Goal: Task Accomplishment & Management: Check status

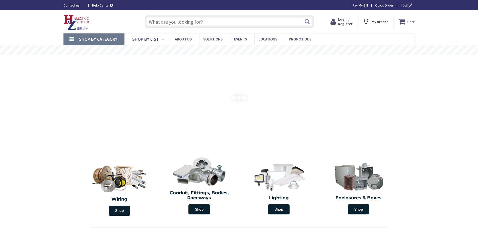
click at [148, 19] on input "text" at bounding box center [229, 21] width 169 height 13
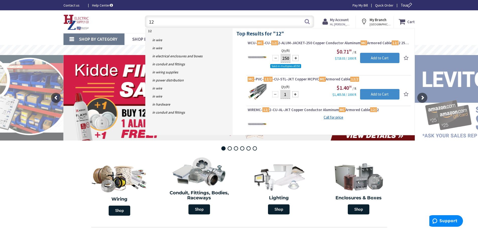
type input "1"
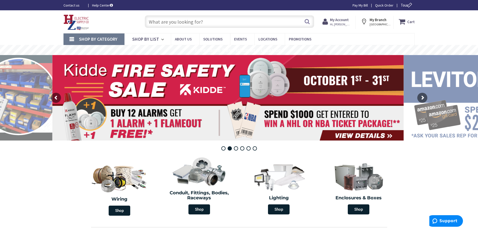
click at [338, 21] on strong "My Account" at bounding box center [339, 19] width 19 height 5
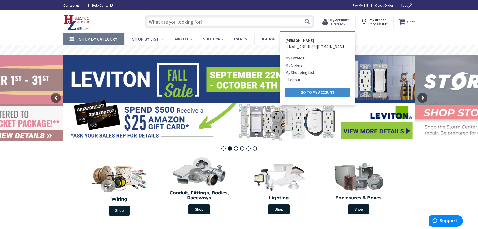
click at [299, 65] on link "My Orders" at bounding box center [293, 65] width 17 height 6
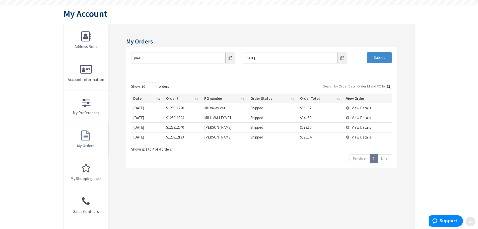
scroll to position [50, 0]
click at [385, 159] on link "Next" at bounding box center [385, 158] width 14 height 9
click at [156, 86] on select "10 25 50 100" at bounding box center [149, 86] width 19 height 8
select select "25"
click at [141, 82] on select "10 25 50 100" at bounding box center [149, 86] width 19 height 8
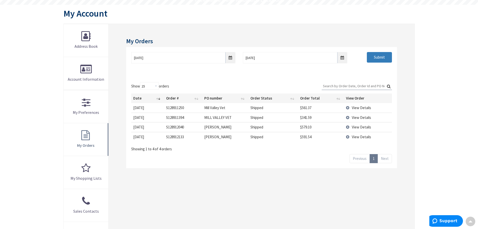
click at [370, 55] on input "Submit" at bounding box center [379, 57] width 25 height 11
click at [230, 58] on input "9/26/2025" at bounding box center [183, 57] width 104 height 11
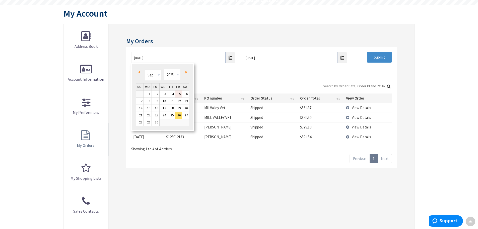
click at [179, 95] on link "5" at bounding box center [178, 93] width 7 height 7
type input "09/05/2025"
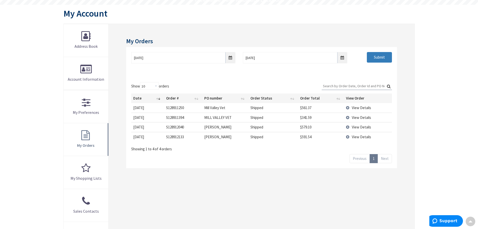
click at [375, 58] on input "Submit" at bounding box center [379, 57] width 25 height 11
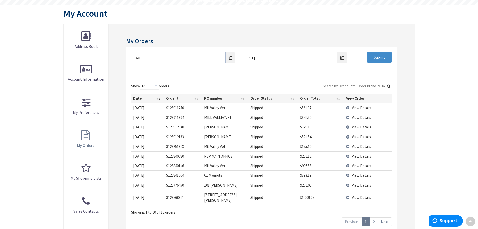
click at [357, 157] on span "View Details" at bounding box center [361, 156] width 19 height 5
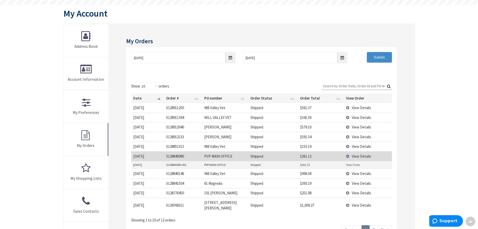
click at [348, 166] on link "View Order" at bounding box center [353, 164] width 14 height 4
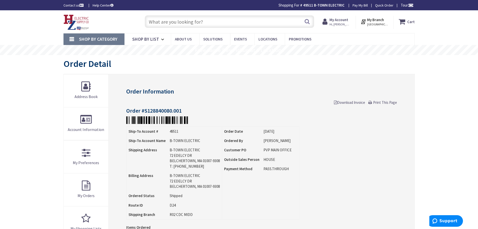
click at [155, 22] on input "text" at bounding box center [229, 21] width 169 height 13
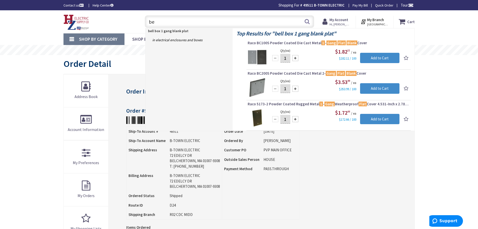
type input "b"
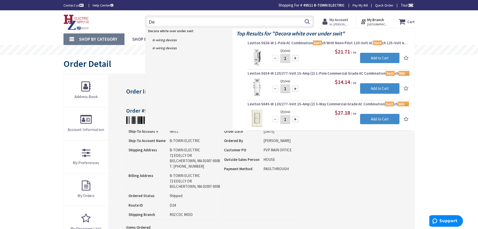
type input "D"
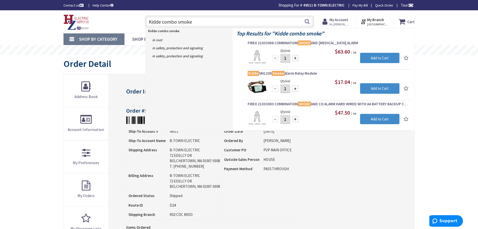
click at [176, 22] on input "Kidde combo smoke" at bounding box center [229, 21] width 169 height 13
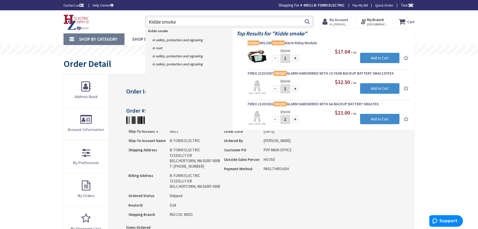
click at [182, 24] on input "Kidde smoke" at bounding box center [229, 21] width 169 height 13
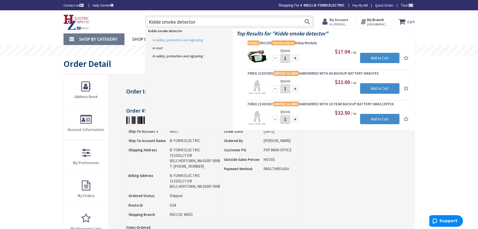
type input "Kidde smoke detector"
click at [175, 41] on link "in Safety, Protection and Signaling" at bounding box center [188, 40] width 87 height 8
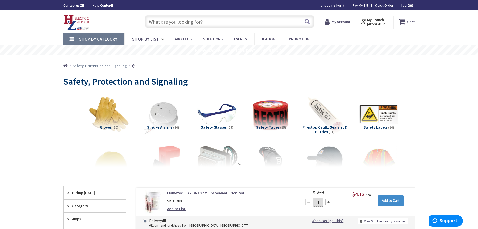
click at [163, 127] on span "Smoke Alarms" at bounding box center [159, 126] width 25 height 5
